Goal: Complete application form: Complete application form

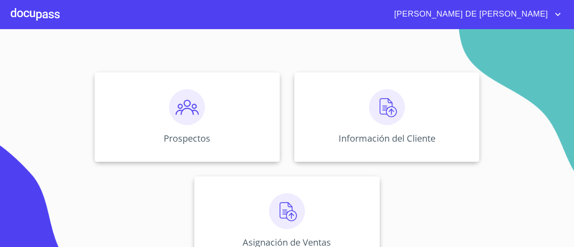
scroll to position [75, 0]
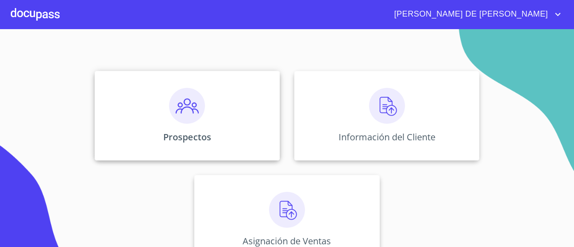
click at [180, 96] on img at bounding box center [187, 106] width 36 height 36
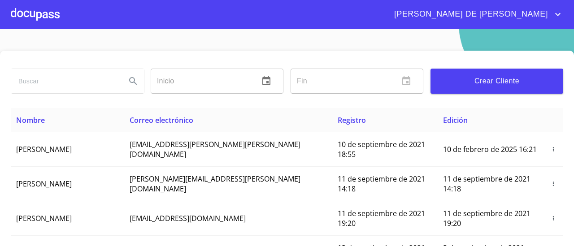
click at [75, 81] on input "search" at bounding box center [65, 81] width 108 height 24
type input "martha leticia"
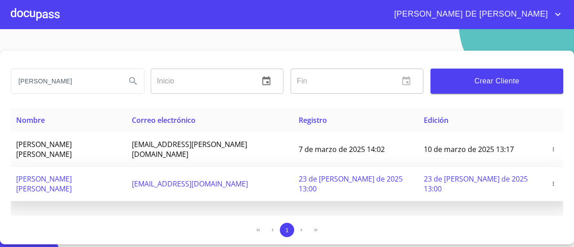
click at [288, 170] on td "letypeque5@hotmail.com" at bounding box center [209, 184] width 167 height 35
click at [551, 181] on icon "button" at bounding box center [553, 184] width 6 height 6
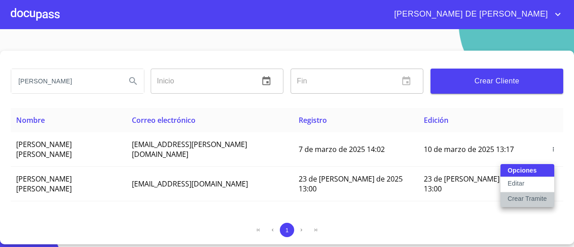
click at [521, 200] on p "Crear Tramite" at bounding box center [526, 198] width 39 height 9
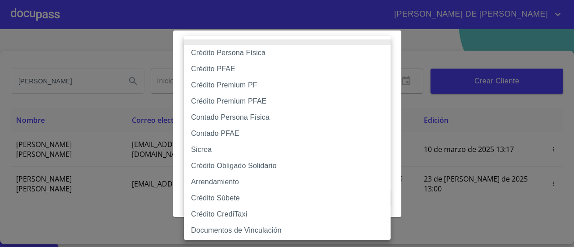
click at [364, 82] on body "ARTURO DE JESUS martha leticia Inicio ​ Fin ​ Crear Cliente Nombre Correo elect…" at bounding box center [287, 123] width 574 height 247
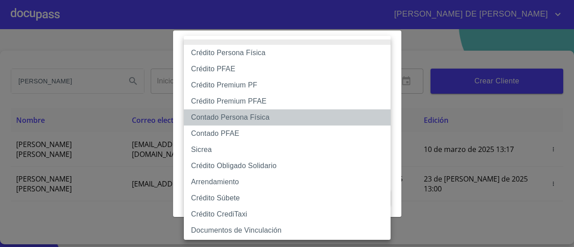
click at [249, 117] on li "Contado Persona Física" at bounding box center [290, 117] width 213 height 16
type input "60bf975b0d9865ccc2471536"
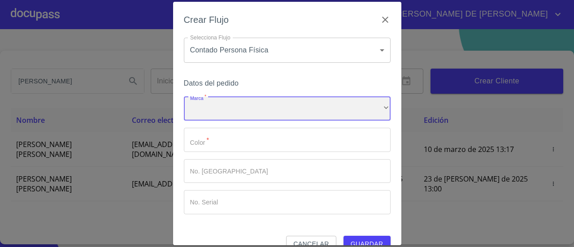
click at [237, 112] on div "​" at bounding box center [287, 109] width 207 height 24
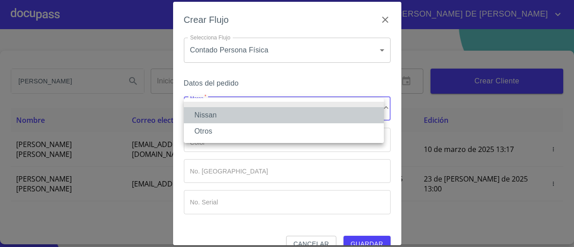
click at [233, 116] on li "Nissan" at bounding box center [284, 115] width 200 height 16
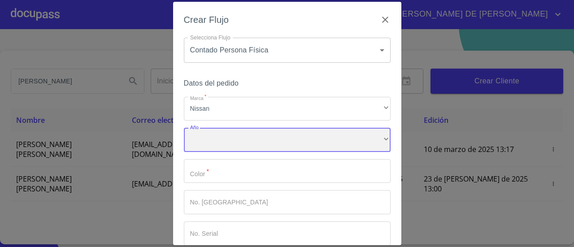
click at [262, 141] on div "​" at bounding box center [287, 140] width 207 height 24
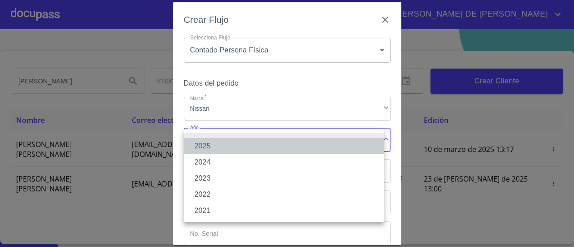
click at [250, 146] on li "2025" at bounding box center [284, 146] width 200 height 16
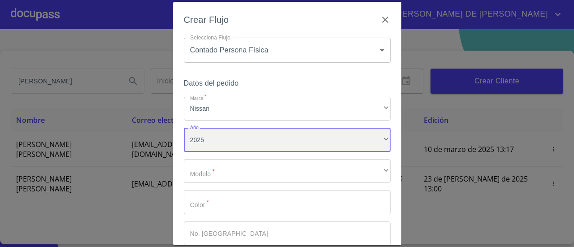
scroll to position [80, 0]
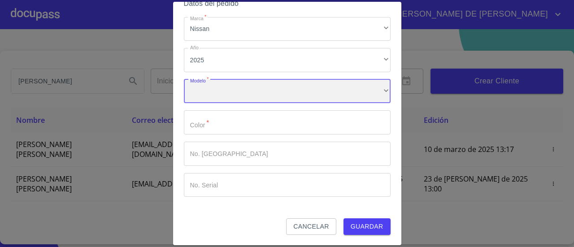
click at [285, 94] on div "​" at bounding box center [287, 91] width 207 height 24
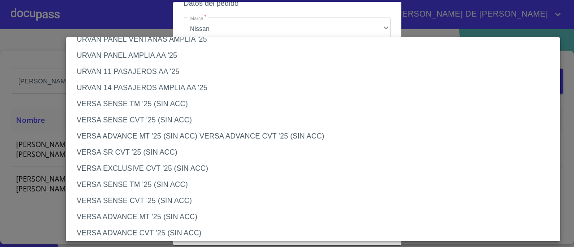
scroll to position [289, 0]
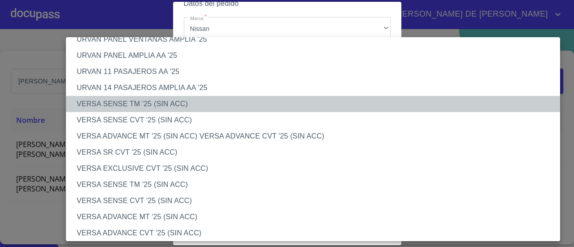
click at [137, 103] on li "VERSA SENSE TM '25 (SIN ACC)" at bounding box center [316, 104] width 500 height 16
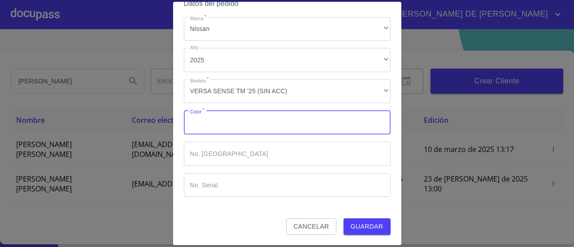
click at [300, 129] on input "Marca   *" at bounding box center [287, 122] width 207 height 24
type input "Blanco"
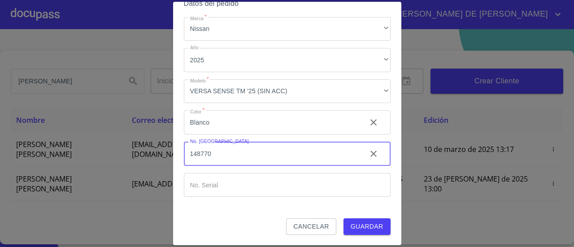
type input "148770"
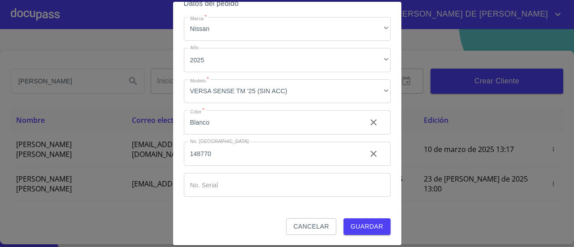
click at [266, 198] on div "Datos del pedido Marca   * Nissan ​ Año 2025 ​ Modelo   * VERSA SENSE TM '25 (S…" at bounding box center [287, 107] width 207 height 221
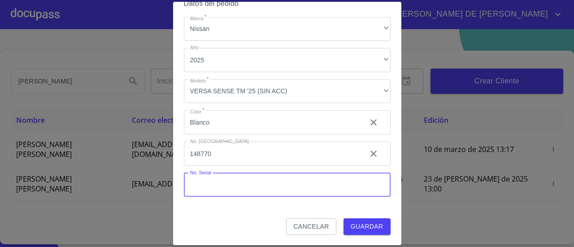
click at [267, 190] on input "Marca   *" at bounding box center [287, 185] width 207 height 24
type input "[US_VEHICLE_IDENTIFICATION_NUMBER]"
click at [367, 223] on span "Guardar" at bounding box center [366, 226] width 33 height 11
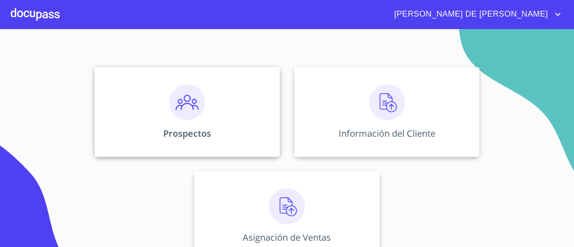
scroll to position [80, 0]
click at [384, 99] on img at bounding box center [387, 101] width 36 height 36
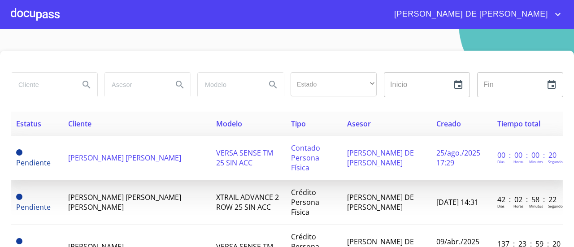
click at [358, 151] on span "[PERSON_NAME] DE [PERSON_NAME]" at bounding box center [380, 158] width 67 height 20
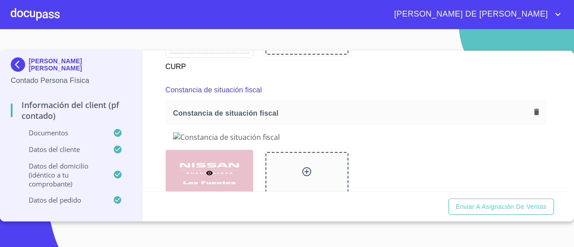
scroll to position [1195, 0]
click at [532, 116] on icon "button" at bounding box center [536, 111] width 9 height 9
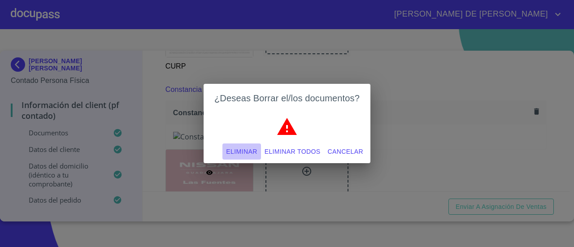
click at [245, 149] on span "Eliminar" at bounding box center [241, 151] width 31 height 11
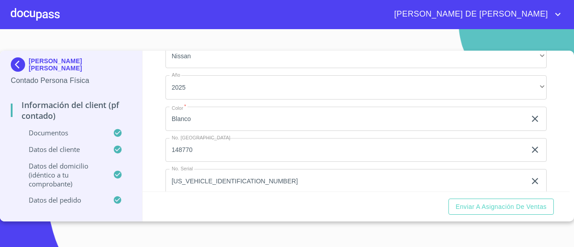
scroll to position [2427, 0]
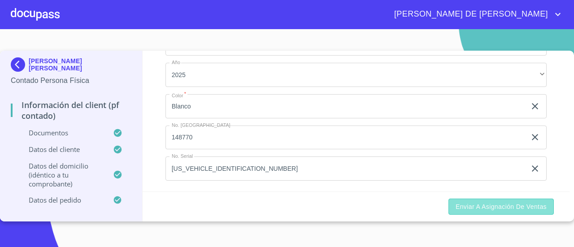
click at [477, 209] on span "Enviar a Asignación de Ventas" at bounding box center [500, 206] width 91 height 11
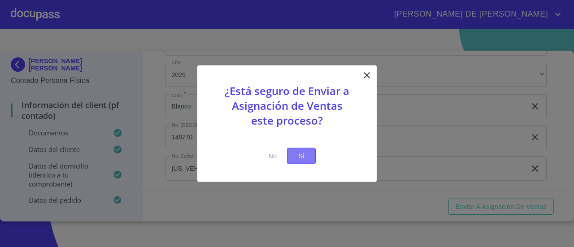
click at [303, 151] on span "Si" at bounding box center [301, 155] width 14 height 11
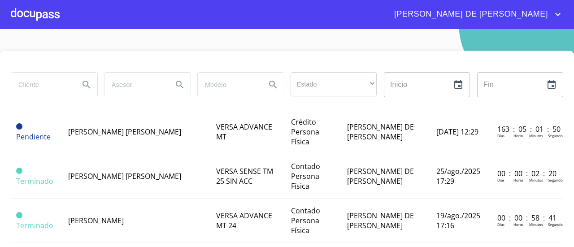
scroll to position [129, 0]
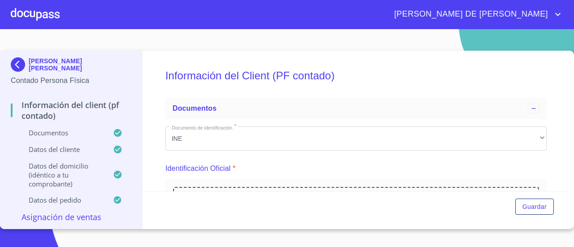
click at [257, 136] on div "Documentos Documento de identificación.   * INE ​ Identificación Oficial * Arra…" at bounding box center [355, 180] width 381 height 173
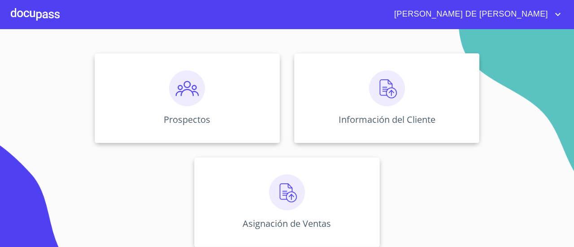
scroll to position [99, 0]
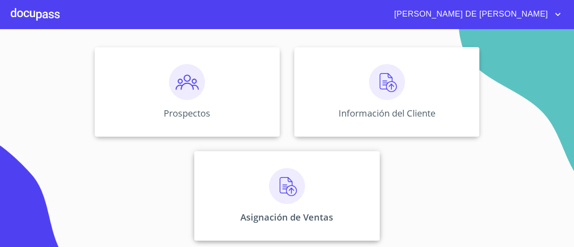
click at [304, 193] on div "Asignación de Ventas" at bounding box center [286, 196] width 185 height 90
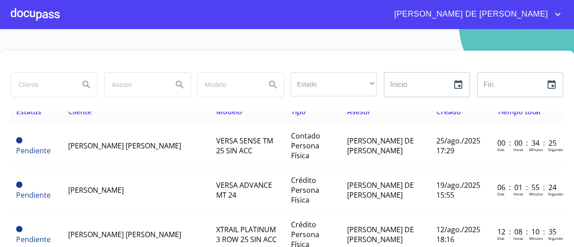
scroll to position [8, 0]
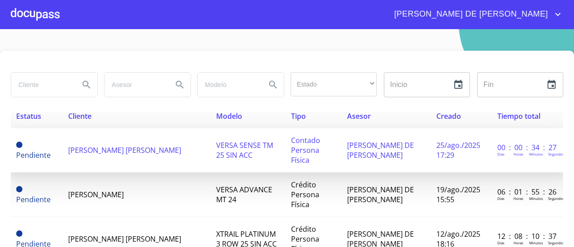
click at [294, 147] on span "Contado Persona Física" at bounding box center [305, 150] width 29 height 30
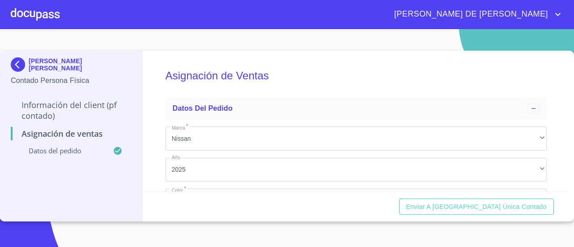
scroll to position [94, 0]
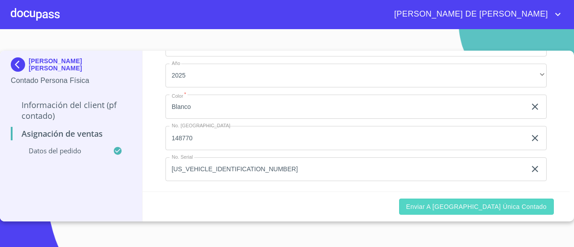
click at [461, 207] on span "Enviar a [GEOGRAPHIC_DATA] única contado" at bounding box center [476, 206] width 141 height 11
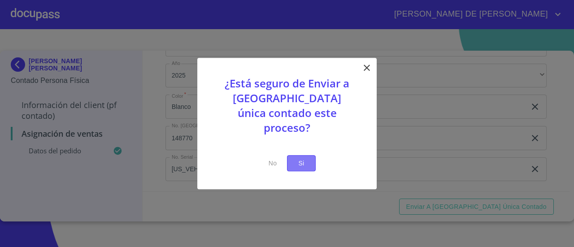
click at [296, 158] on span "Si" at bounding box center [301, 163] width 14 height 11
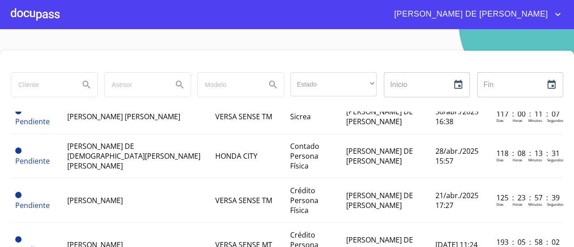
scroll to position [470, 1]
